Goal: Transaction & Acquisition: Purchase product/service

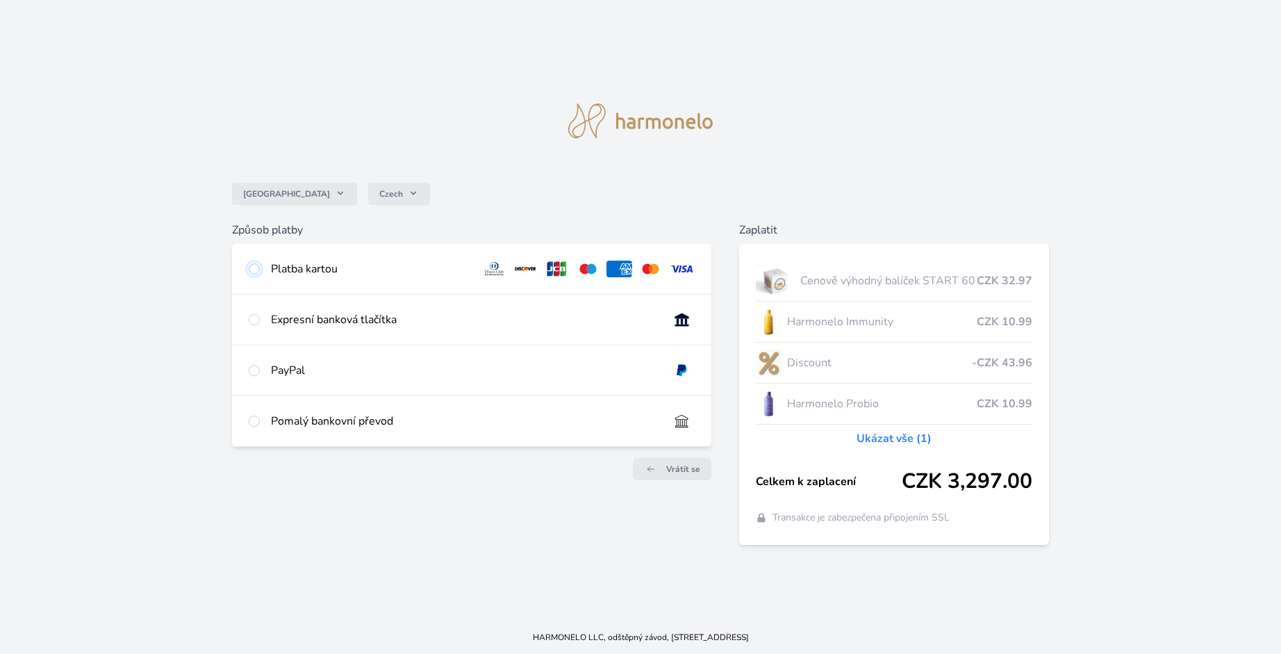
click at [256, 268] on input "radio" at bounding box center [254, 268] width 11 height 11
radio input "true"
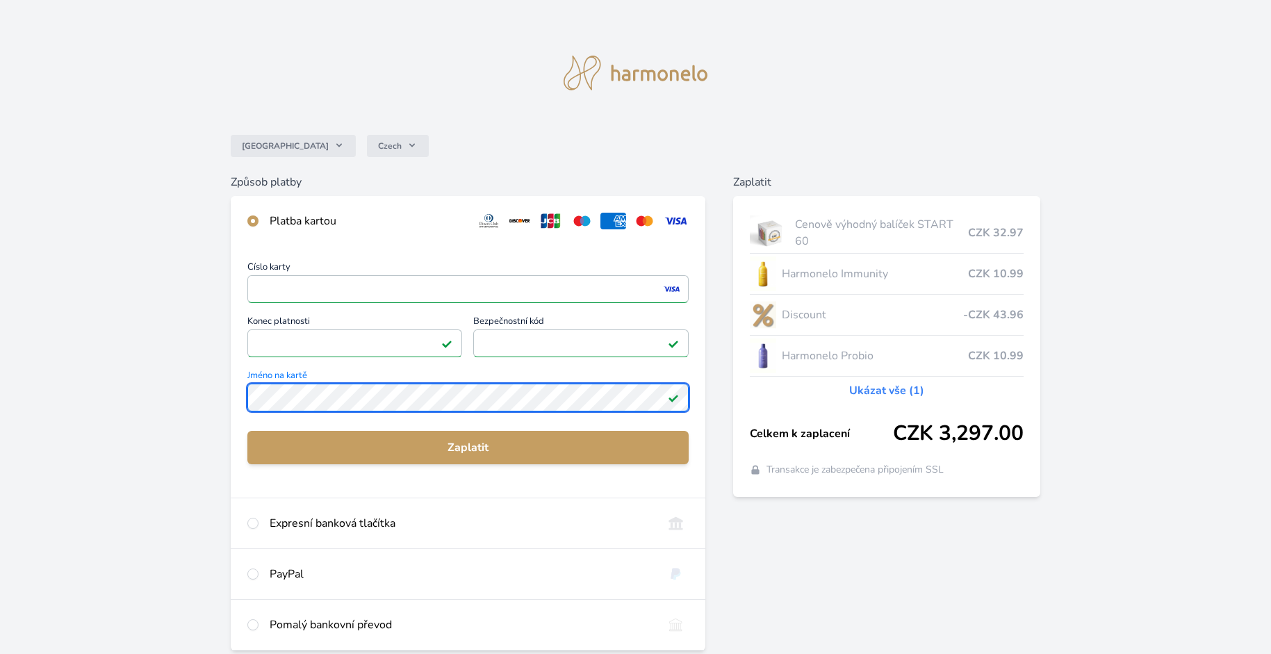
click at [246, 395] on div "Číslo karty <p>Your browser does not support iframes.</p> Konec platnosti <p>Yo…" at bounding box center [468, 372] width 475 height 252
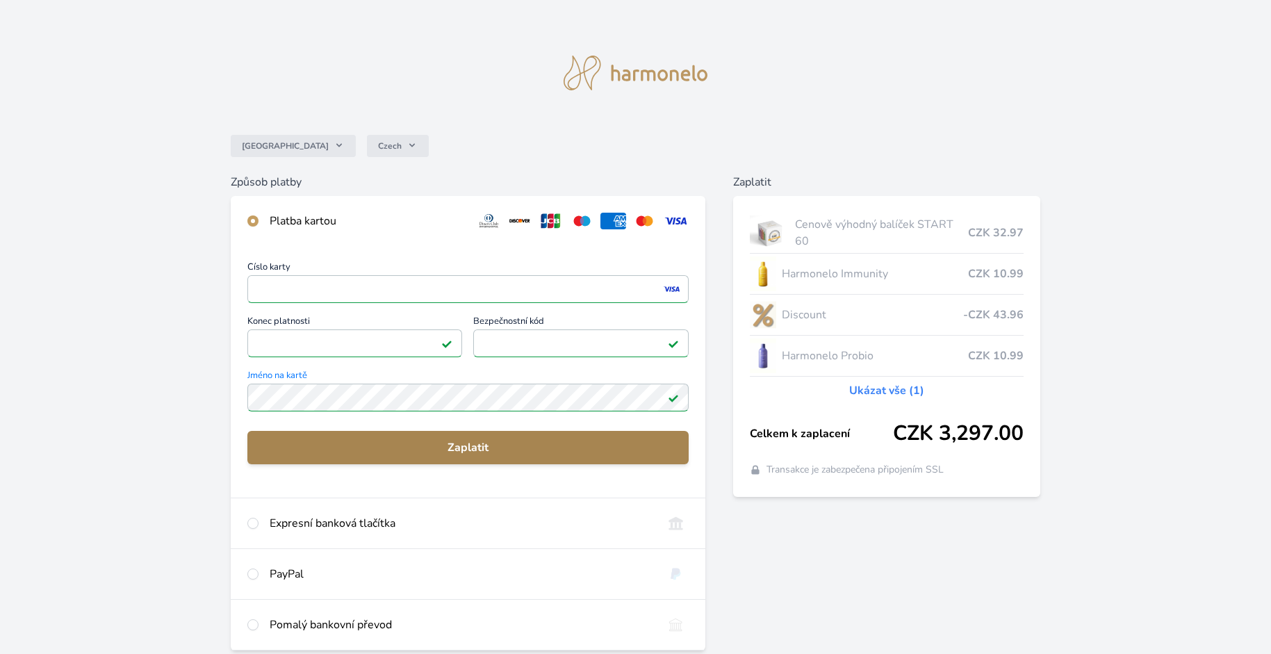
click at [468, 449] on span "Zaplatit" at bounding box center [469, 447] width 420 height 17
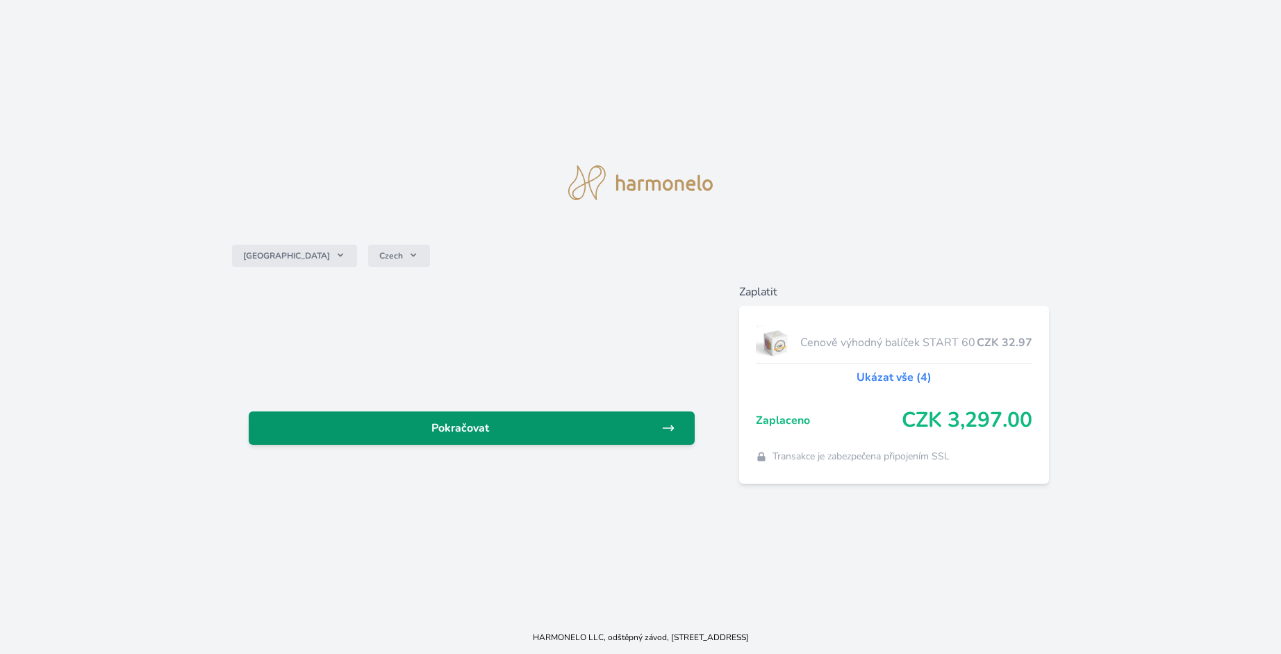
click at [498, 427] on span "Pokračovat" at bounding box center [461, 428] width 402 height 17
